Goal: Check status: Check status

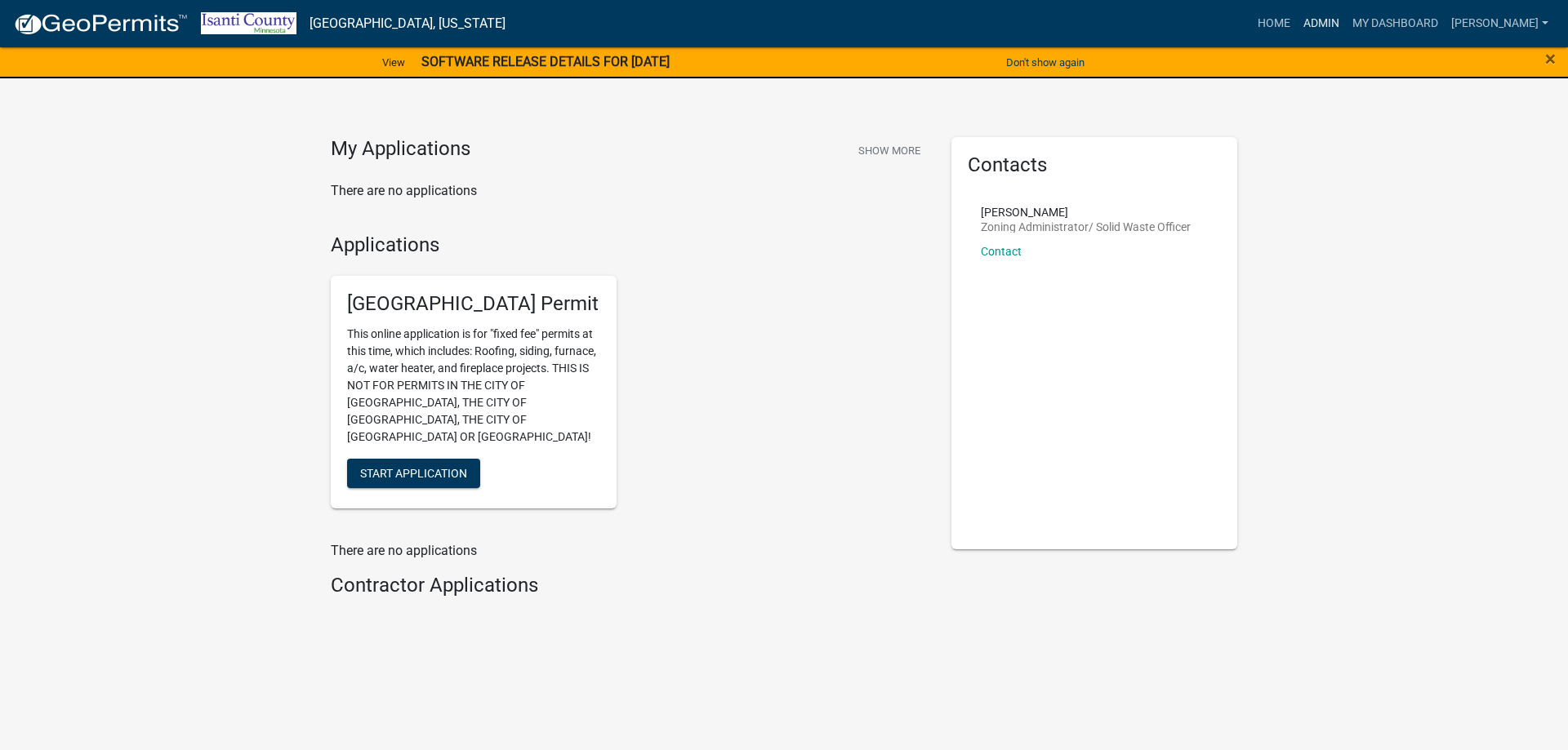
click at [1333, 19] on link "Admin" at bounding box center [1321, 23] width 49 height 31
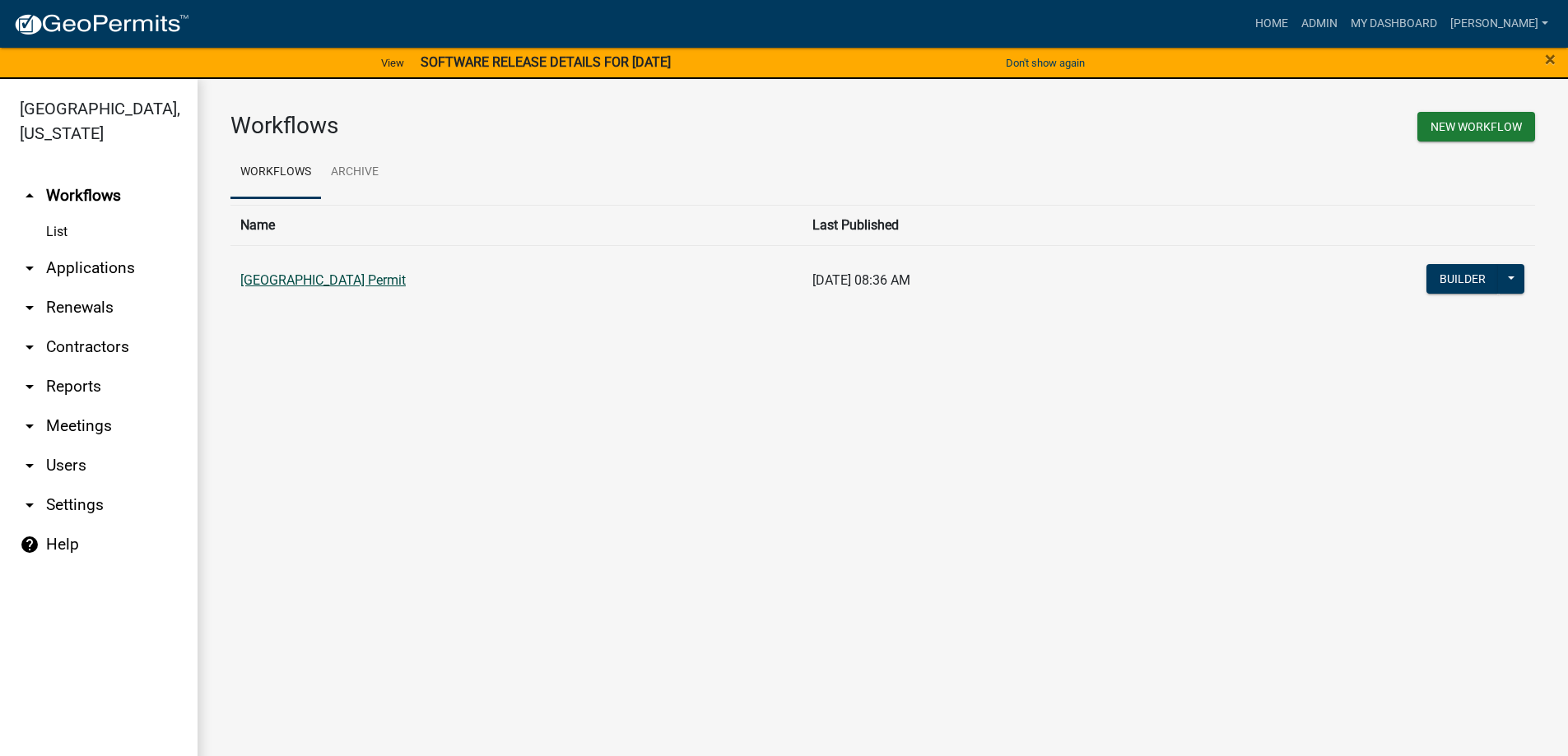
click at [346, 284] on link "[GEOGRAPHIC_DATA] Permit" at bounding box center [323, 280] width 166 height 16
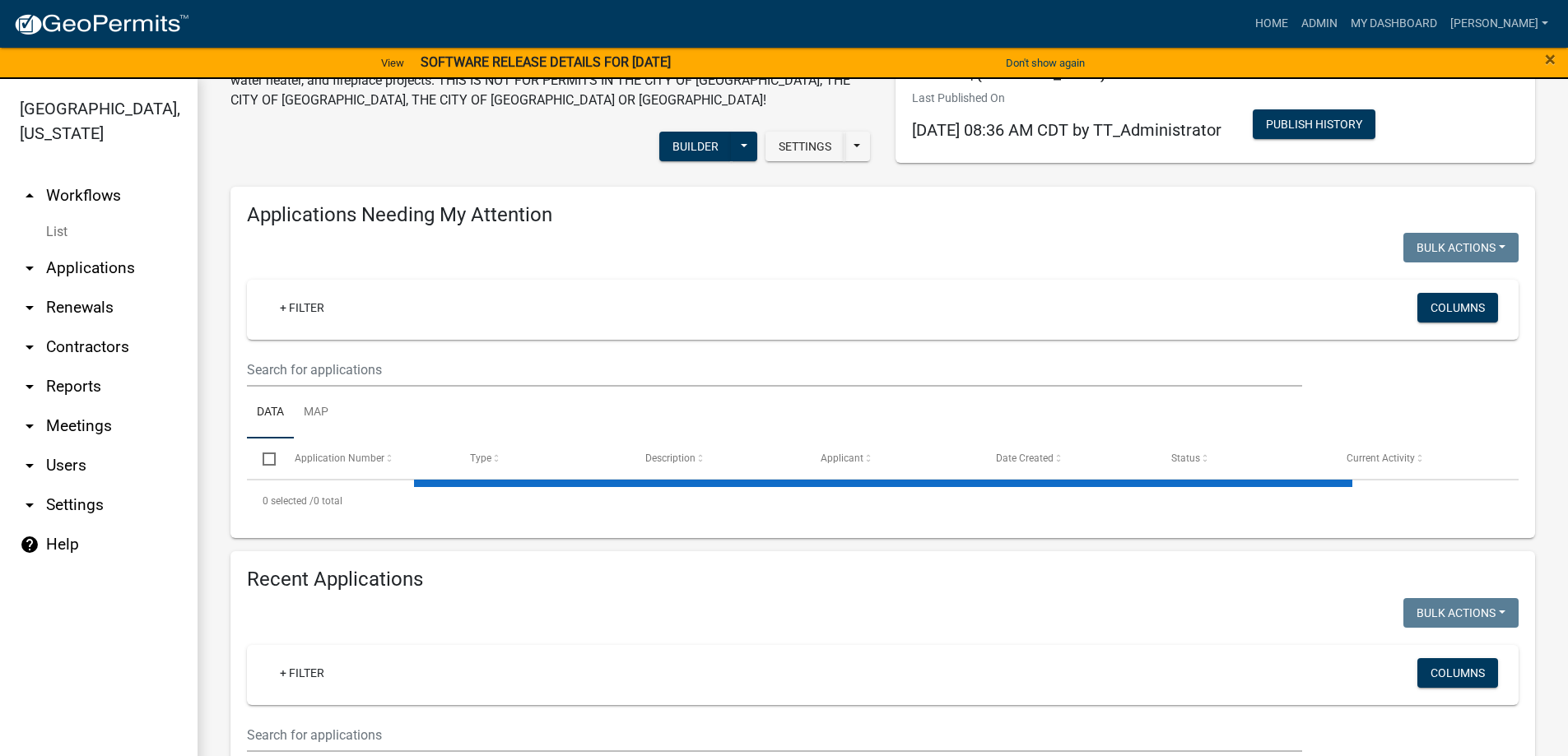
scroll to position [247, 0]
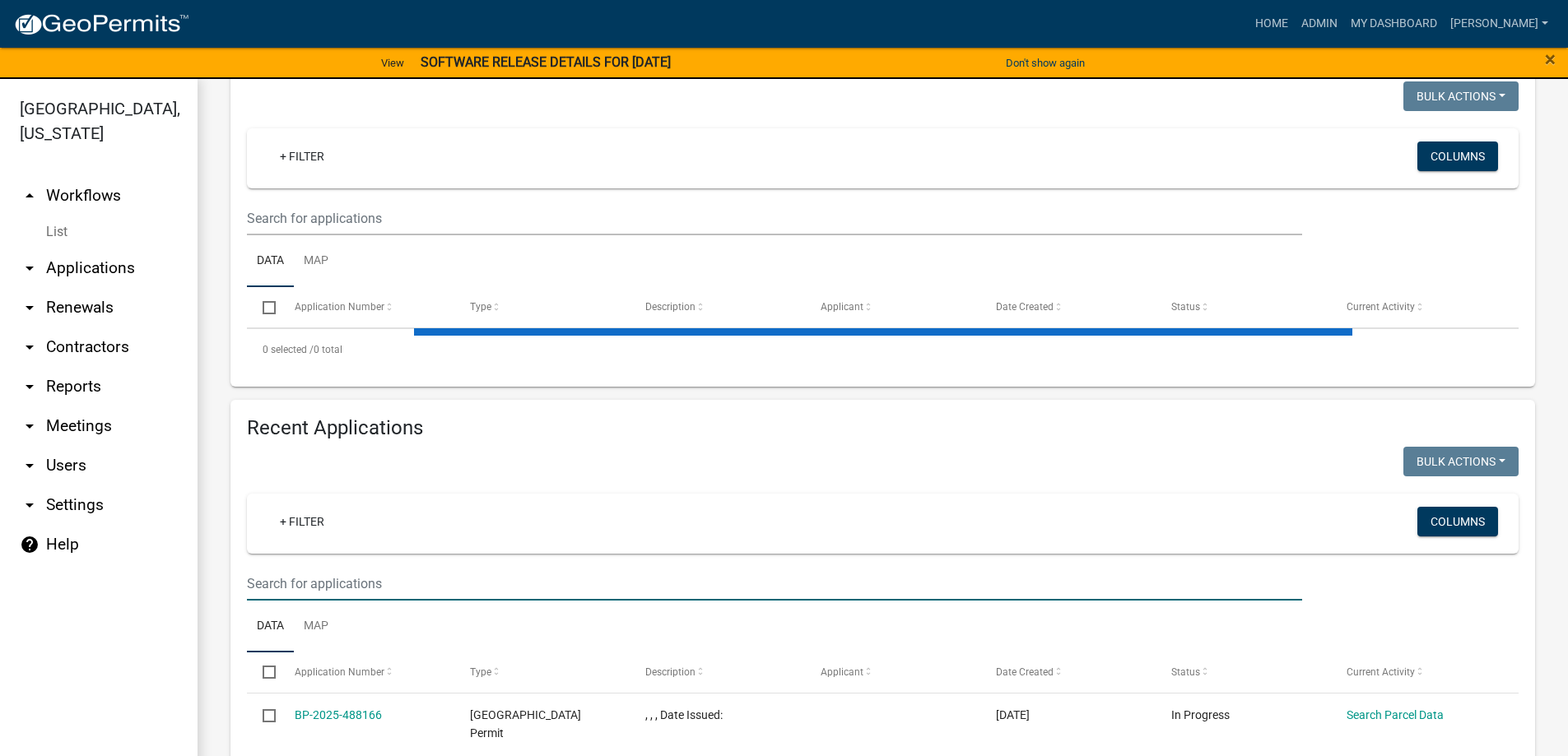
click at [282, 581] on input "text" at bounding box center [775, 584] width 1055 height 34
paste input "5369"
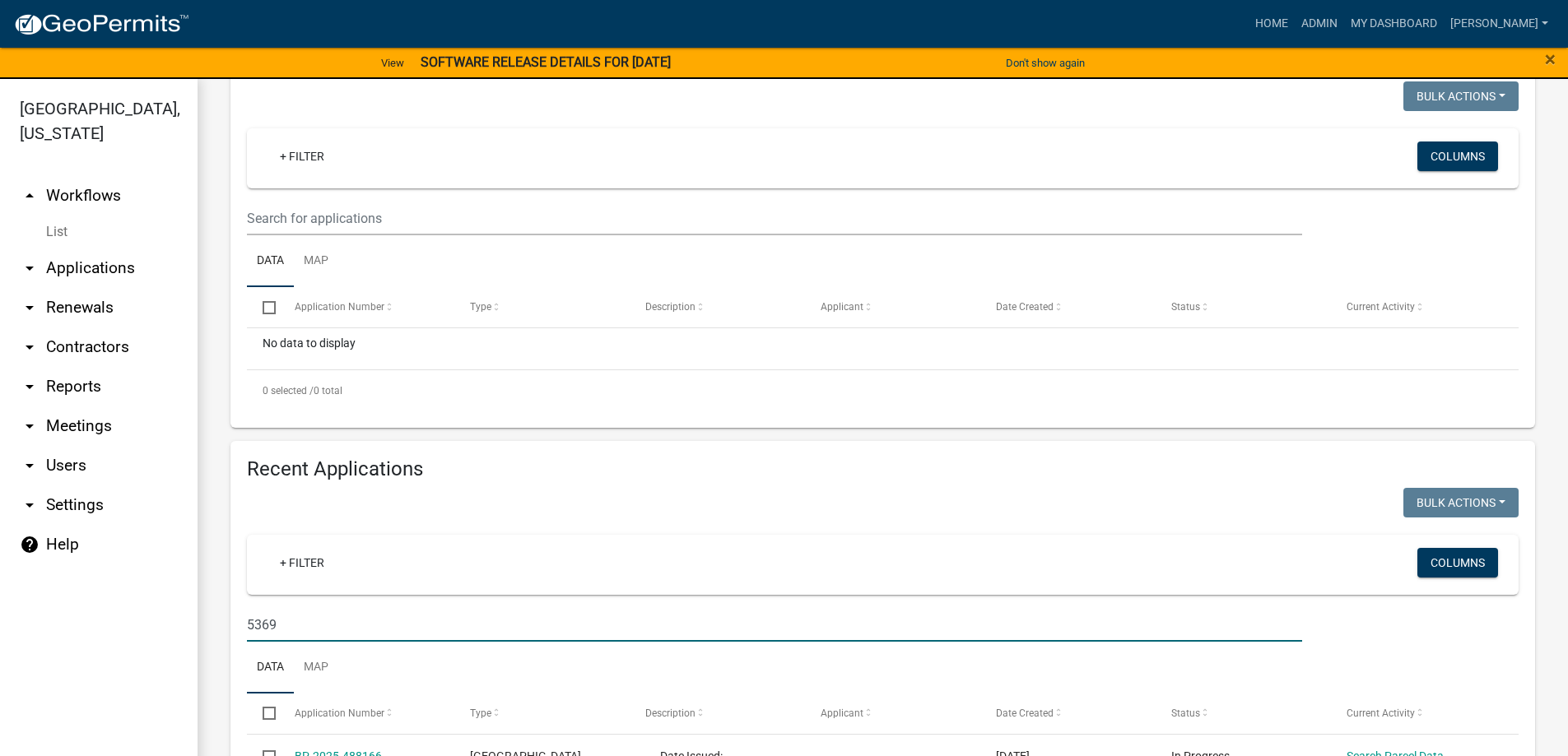
type input "5369"
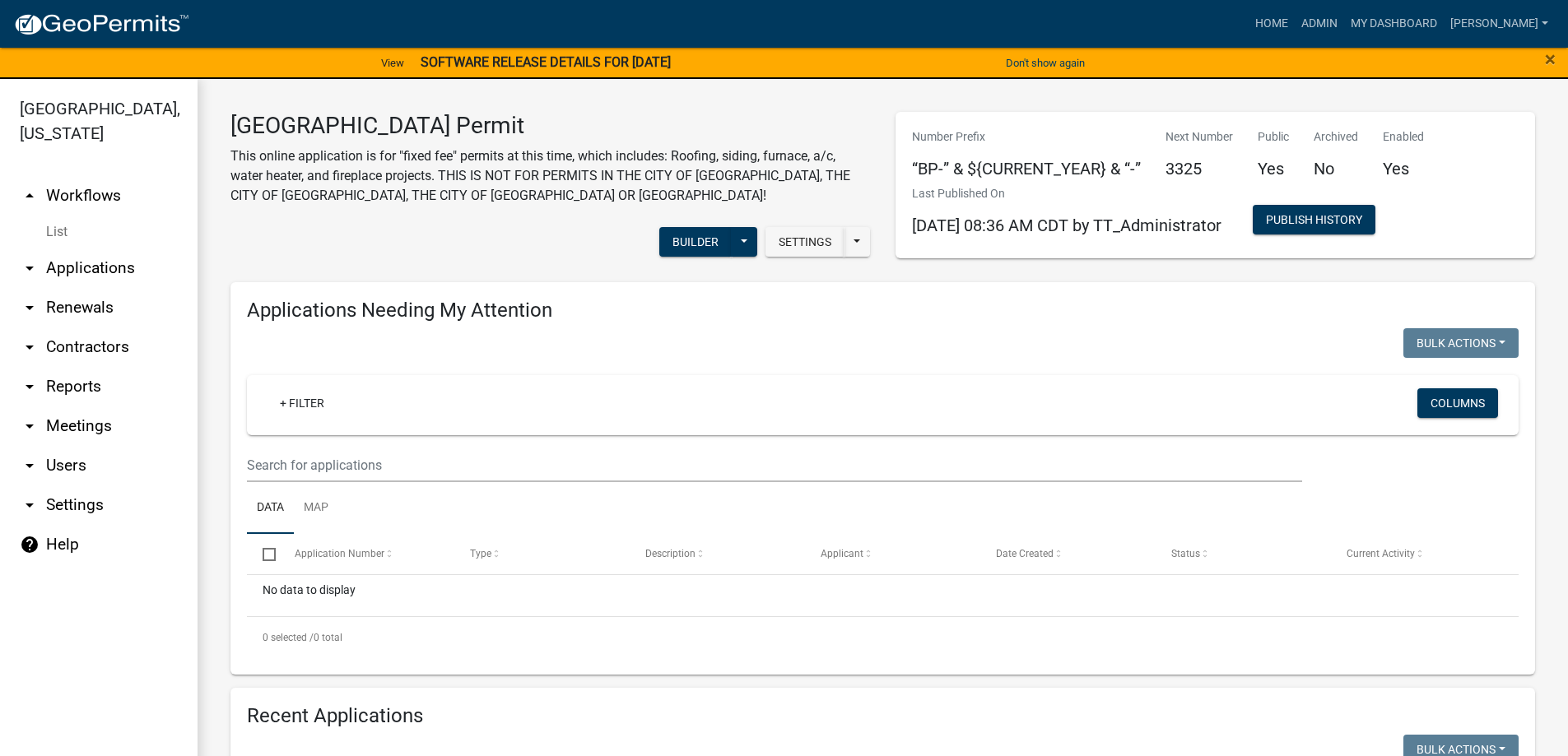
scroll to position [338, 0]
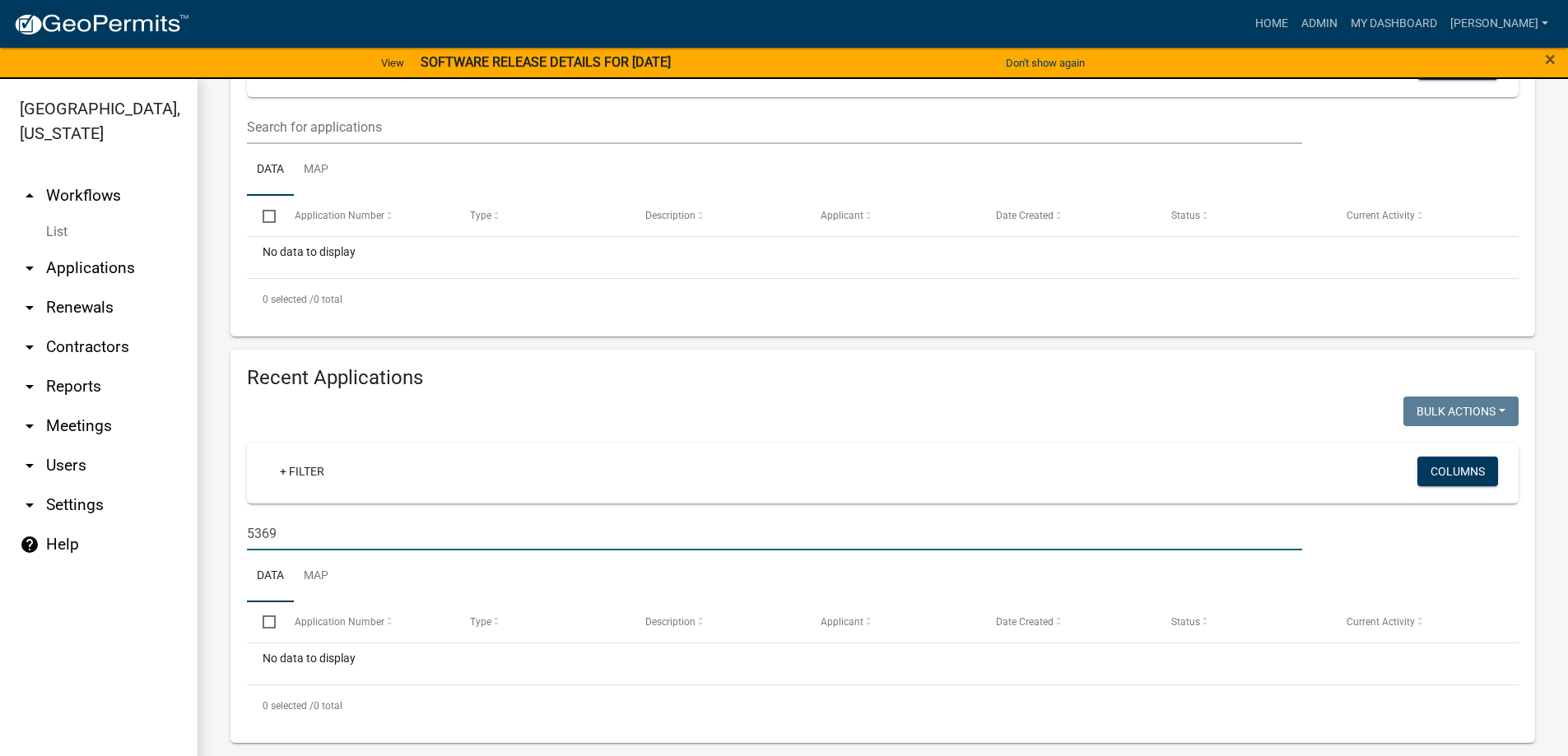
drag, startPoint x: 287, startPoint y: 525, endPoint x: 236, endPoint y: 526, distance: 51.0
click at [236, 526] on div "5369" at bounding box center [775, 533] width 1080 height 34
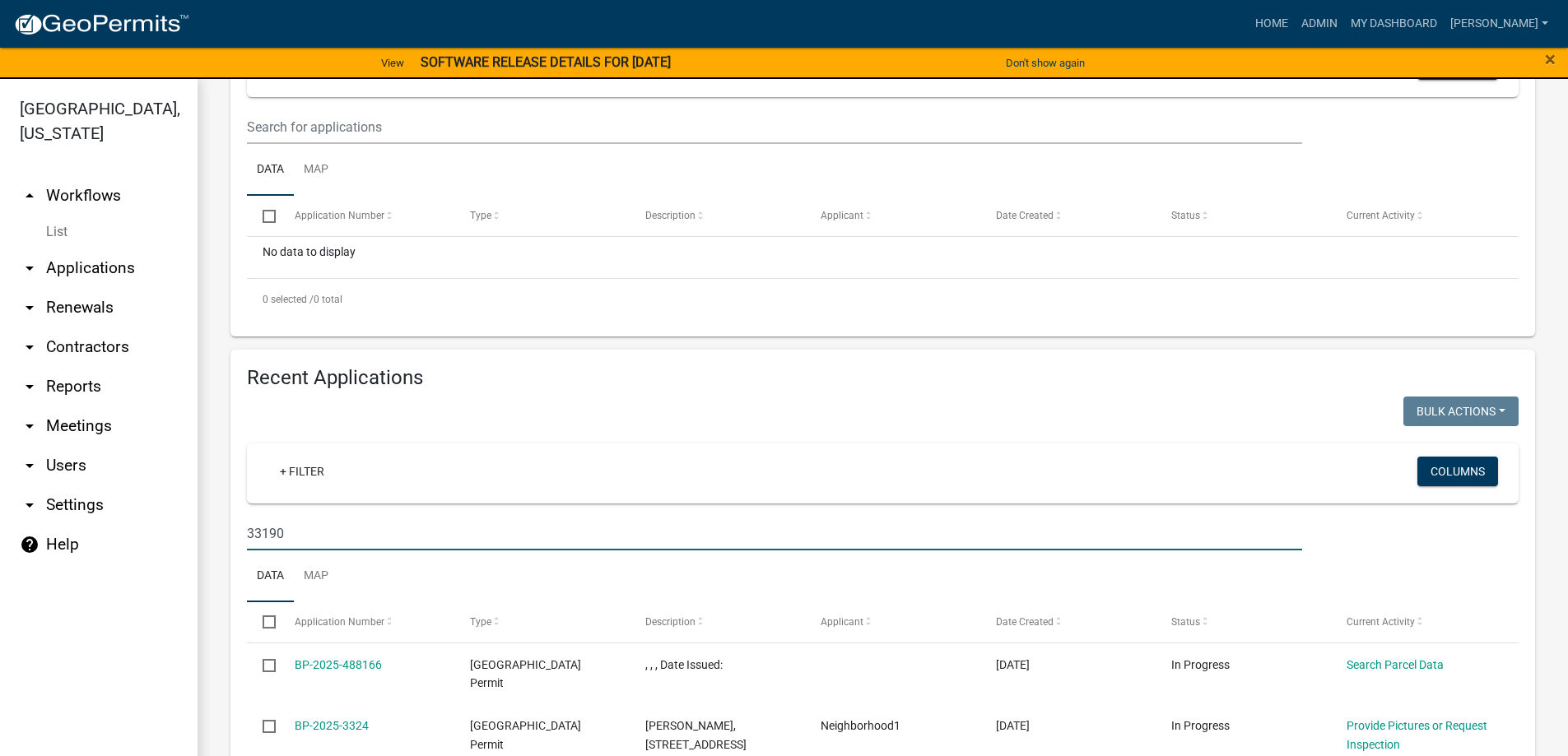
type input "33190"
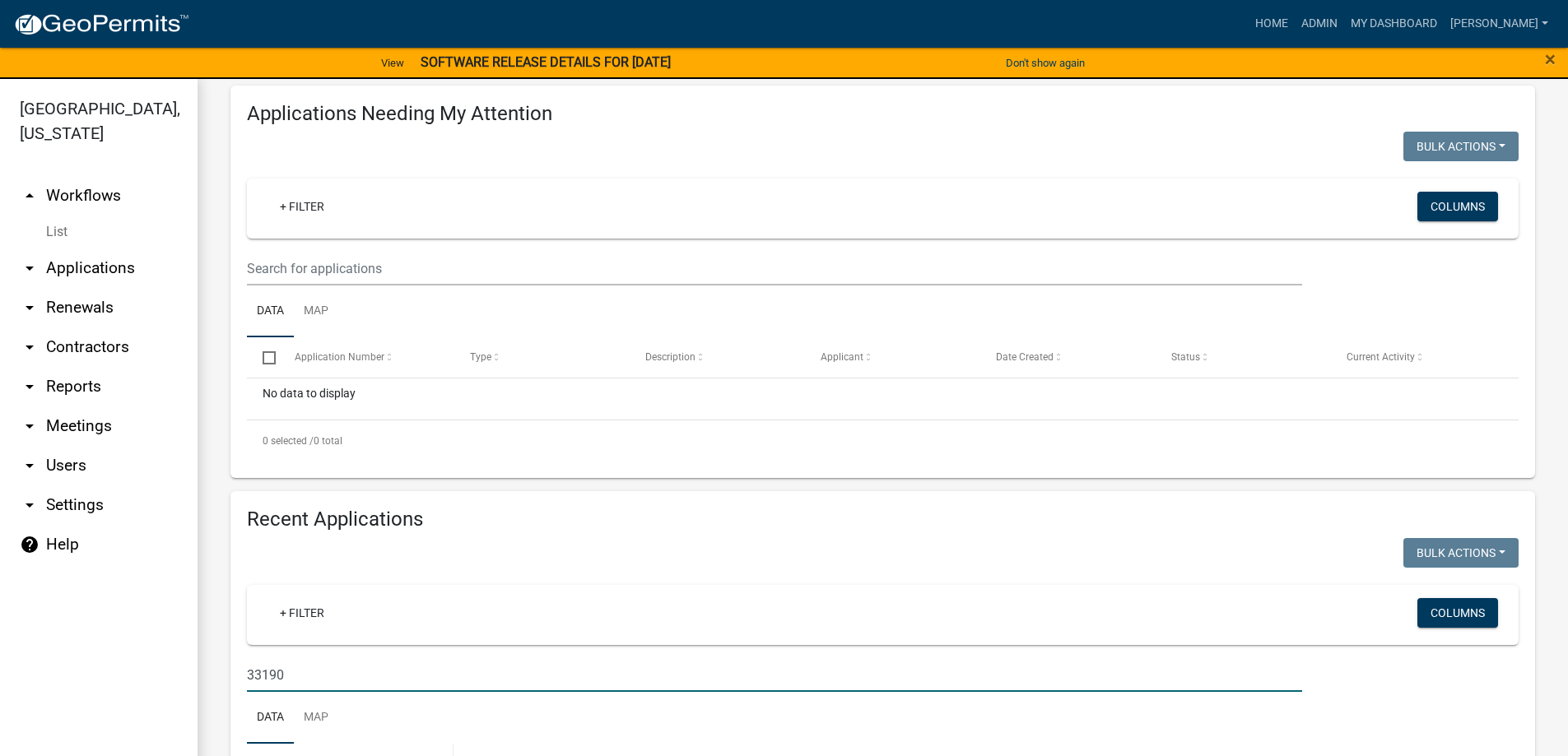
scroll to position [0, 0]
